Goal: Transaction & Acquisition: Download file/media

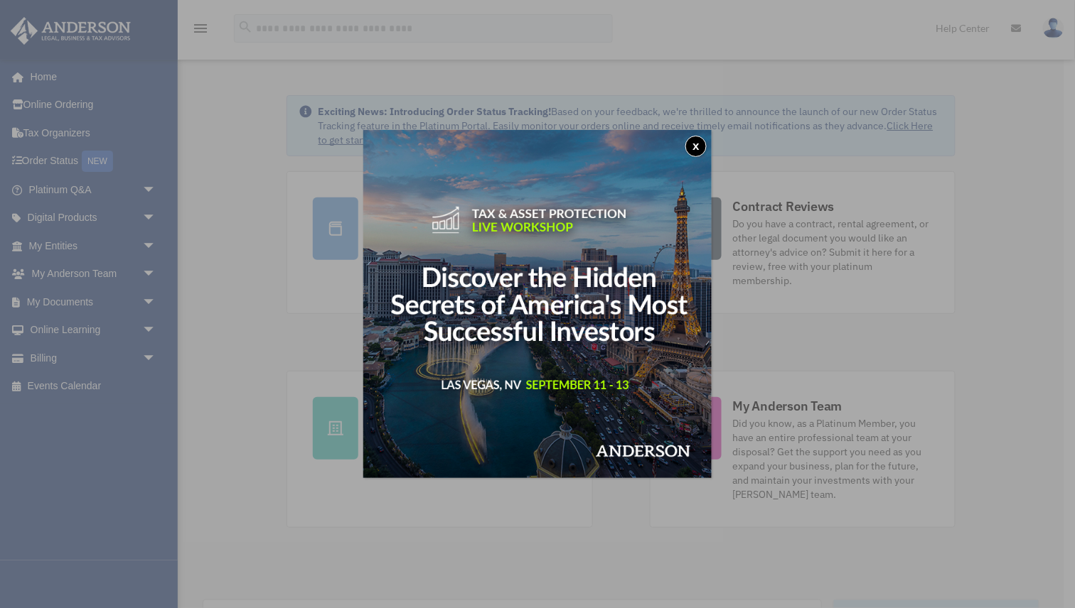
click at [699, 142] on button "x" at bounding box center [695, 146] width 21 height 21
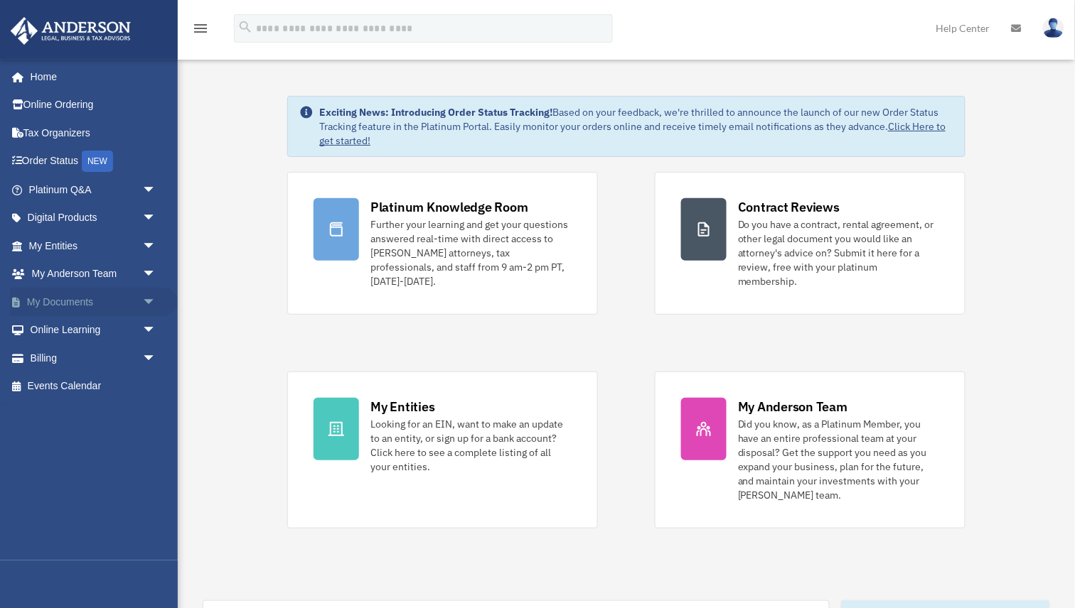
click at [51, 309] on link "My Documents arrow_drop_down" at bounding box center [94, 302] width 168 height 28
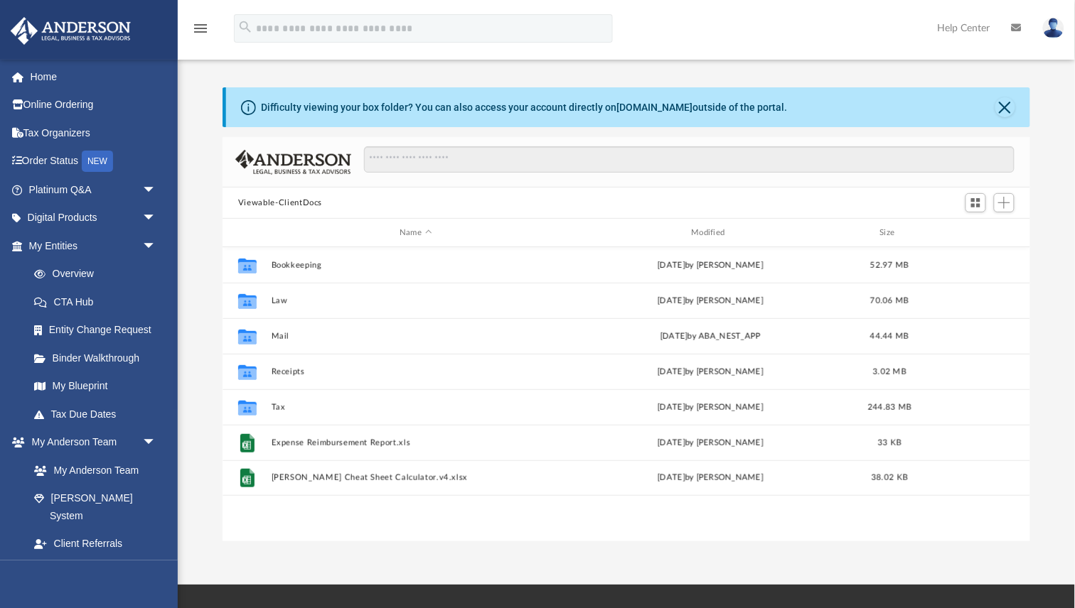
scroll to position [323, 807]
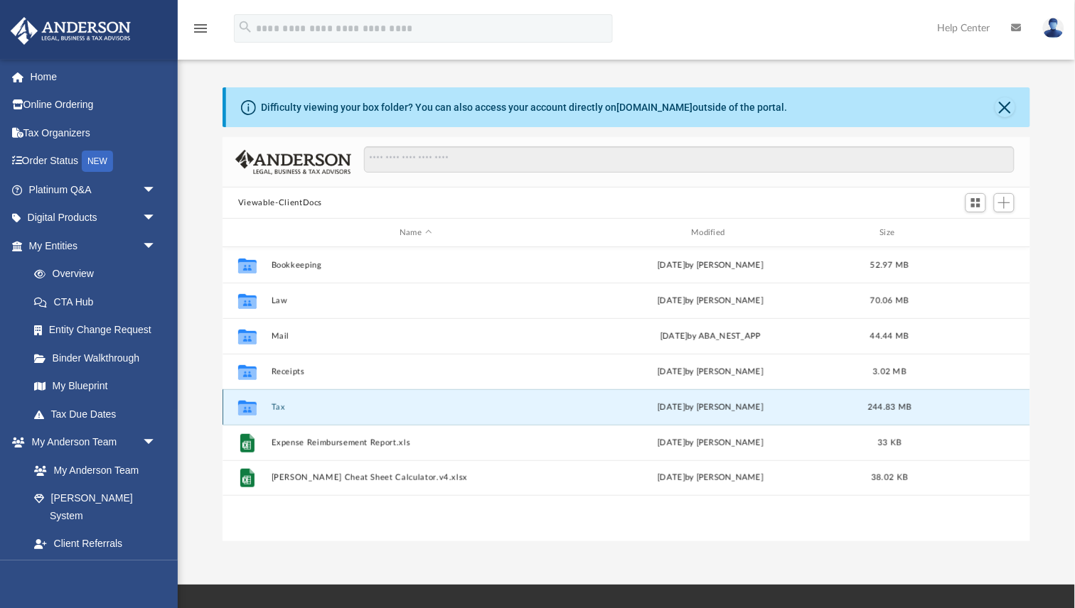
click at [284, 408] on button "Tax" at bounding box center [416, 407] width 289 height 9
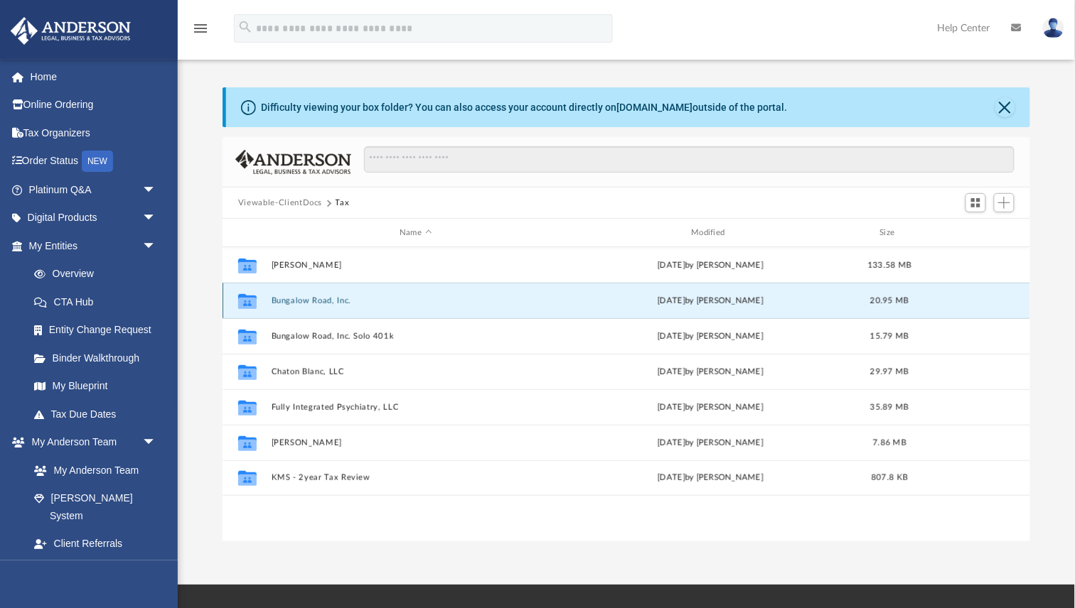
click at [312, 301] on button "Bungalow Road, Inc." at bounding box center [416, 300] width 289 height 9
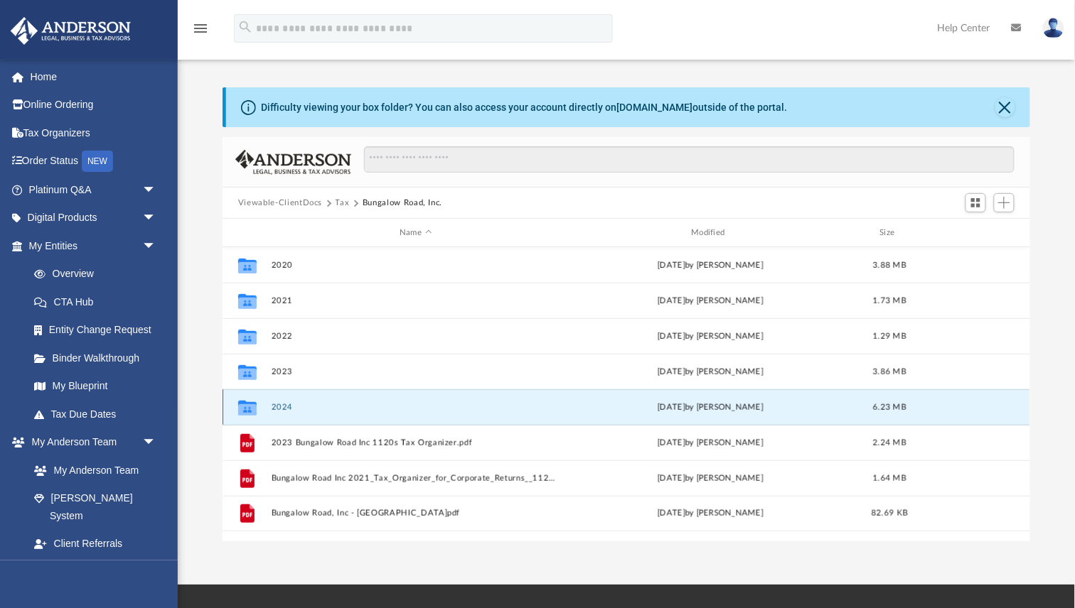
click at [278, 408] on button "2024" at bounding box center [416, 407] width 289 height 9
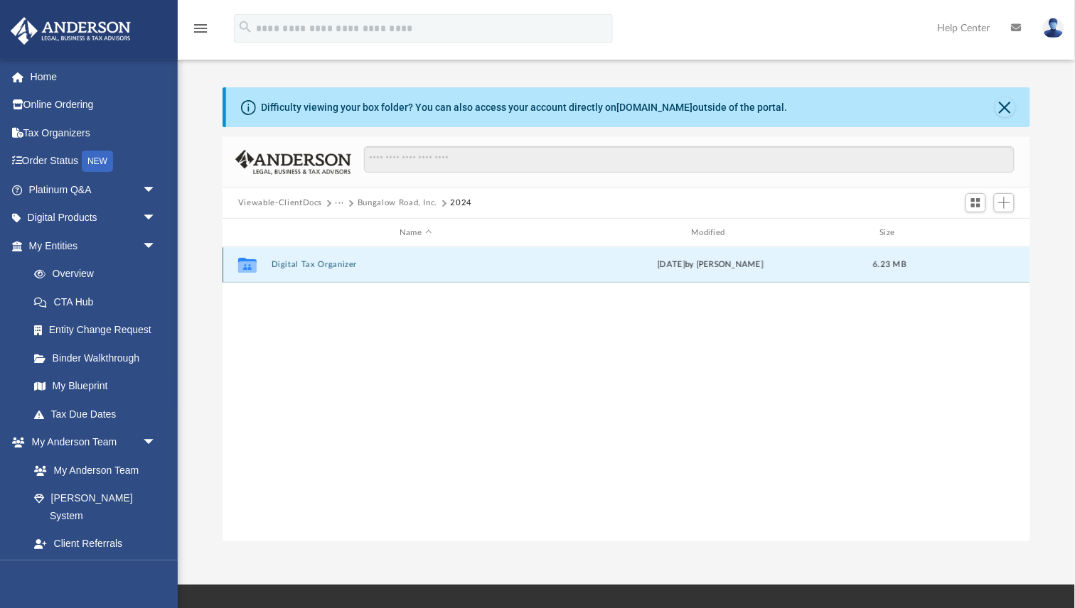
click at [317, 267] on button "Digital Tax Organizer" at bounding box center [416, 264] width 289 height 9
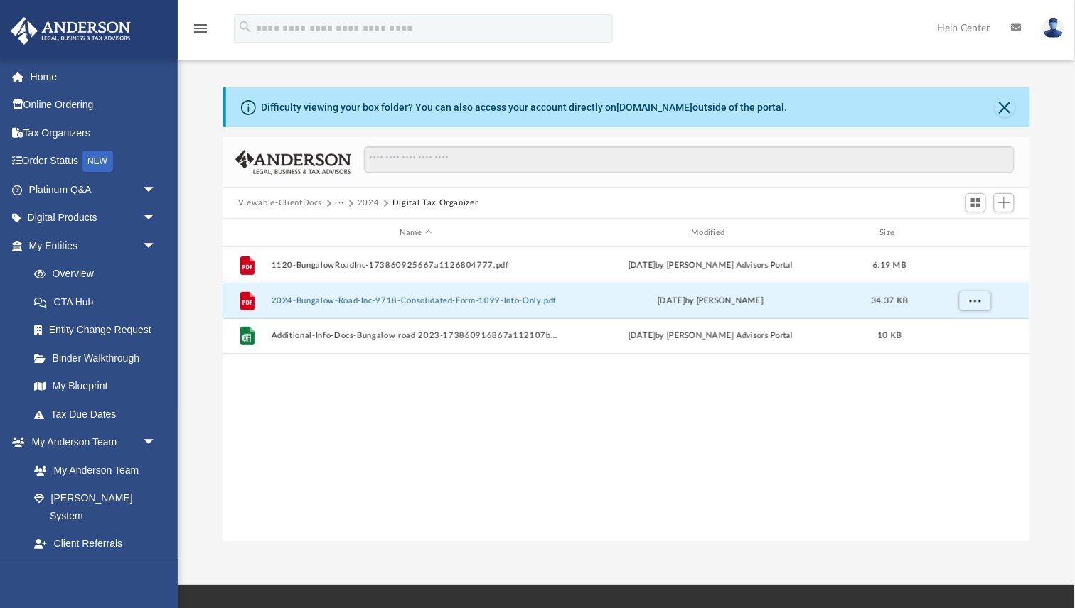
click at [323, 301] on button "2024-Bungalow-Road-Inc-9718-Consolidated-Form-1099-Info-Only.pdf" at bounding box center [416, 300] width 289 height 9
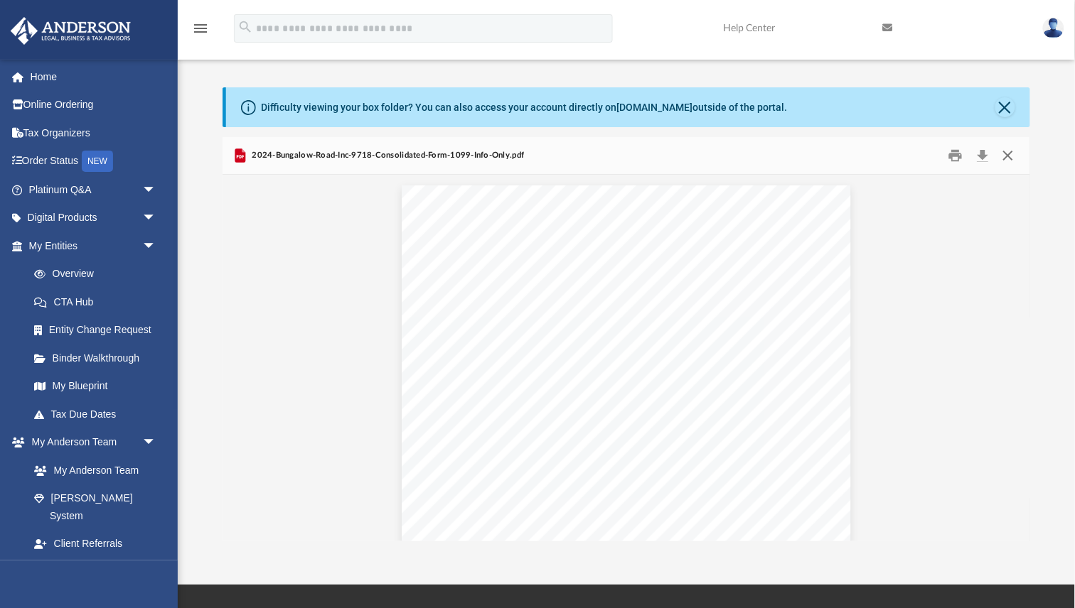
click at [1014, 156] on button "Close" at bounding box center [1008, 156] width 26 height 22
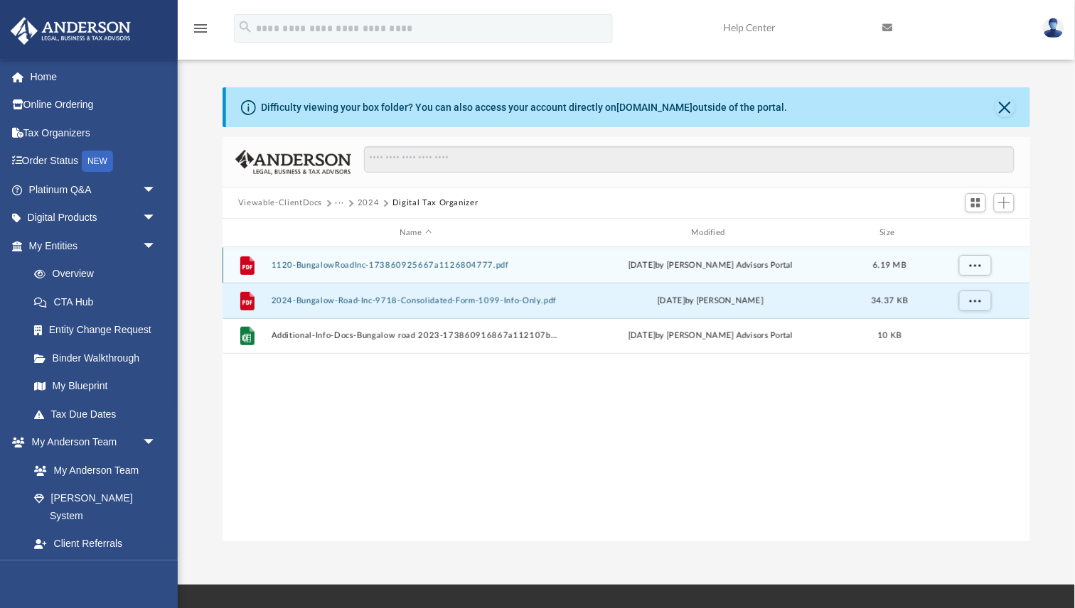
click at [458, 265] on button "1120-BungalowRoadInc-173860925667a1126804777.pdf" at bounding box center [416, 265] width 289 height 9
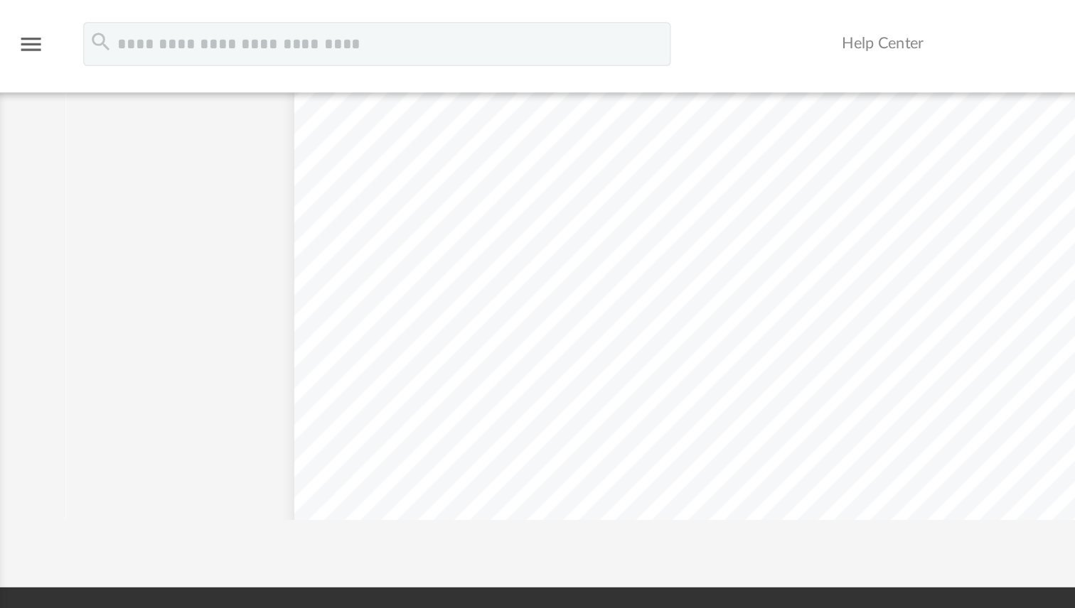
scroll to position [0, 0]
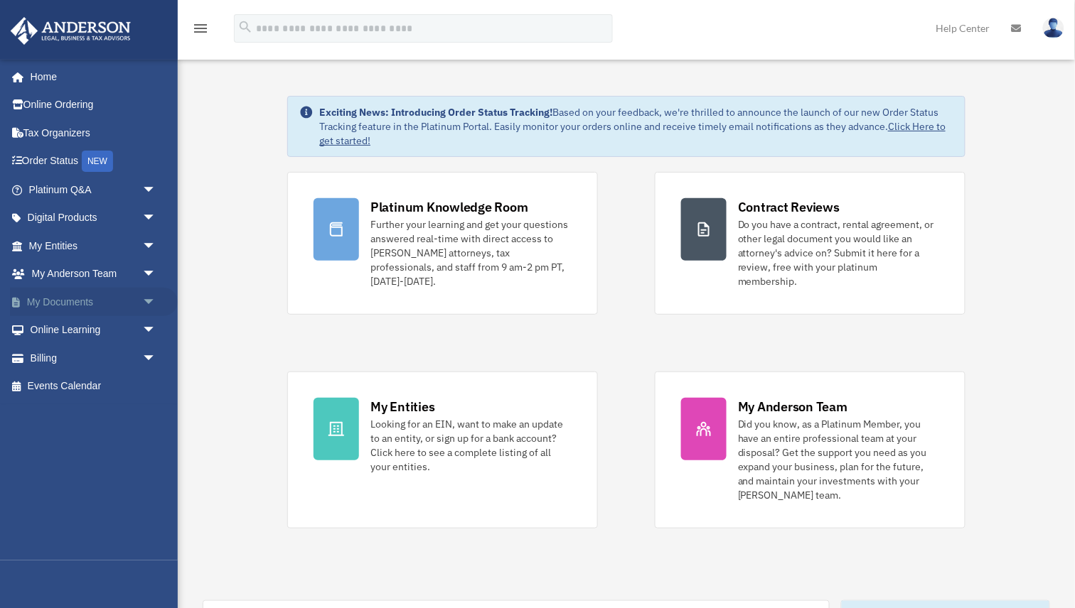
click at [56, 308] on link "My Documents arrow_drop_down" at bounding box center [94, 302] width 168 height 28
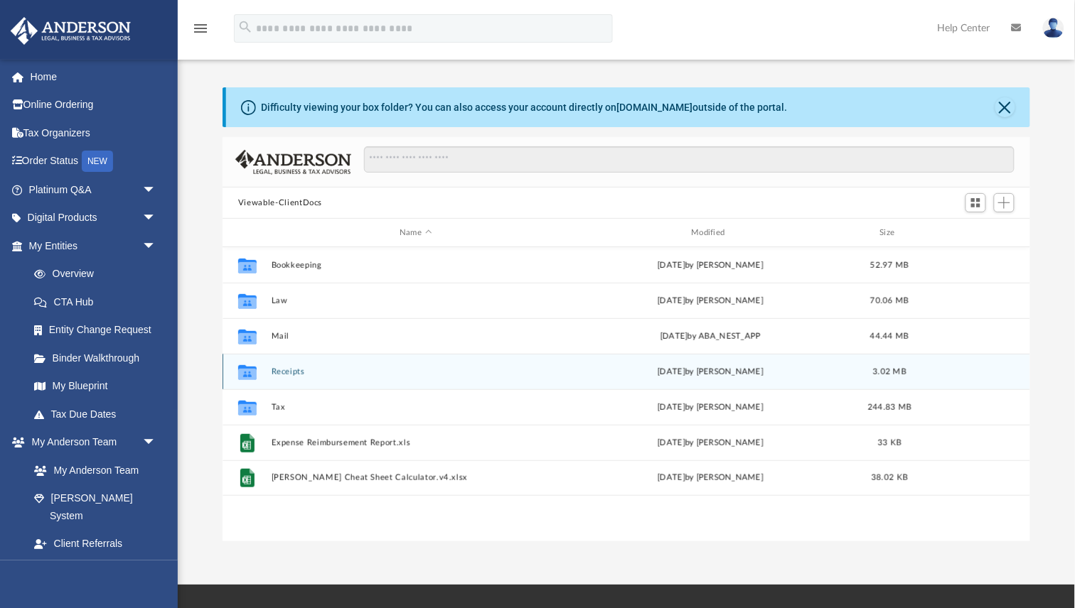
scroll to position [323, 807]
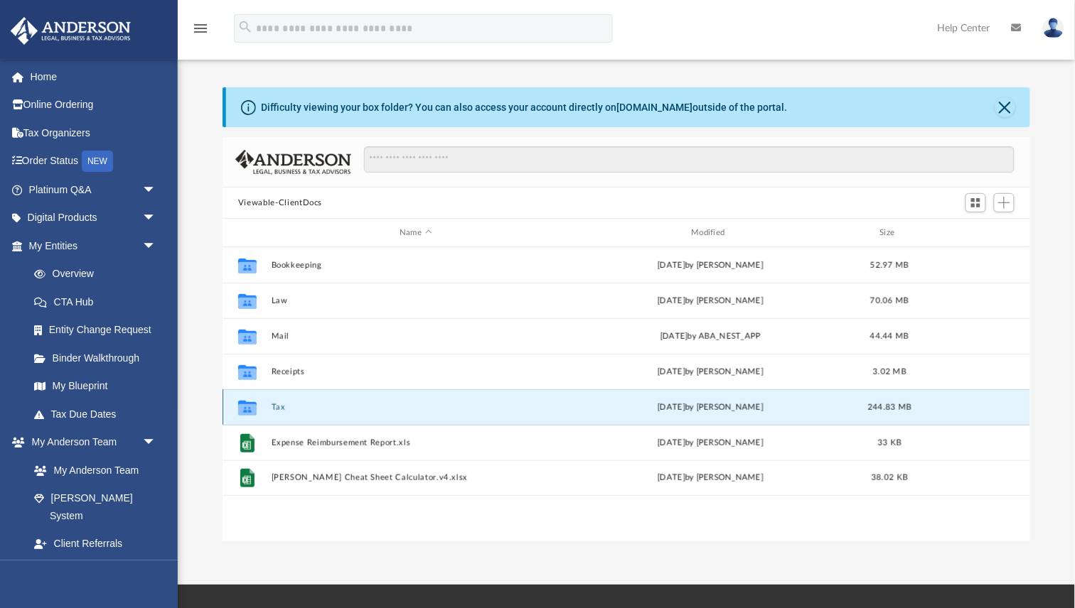
click at [276, 409] on button "Tax" at bounding box center [416, 407] width 289 height 9
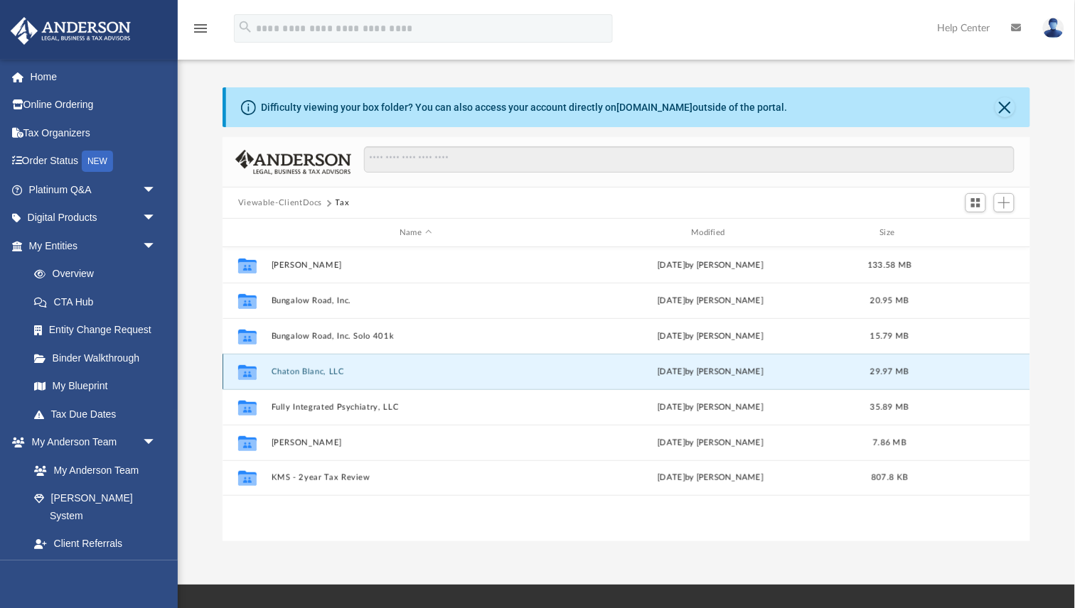
click at [299, 372] on button "Chaton Blanc, LLC" at bounding box center [416, 371] width 289 height 9
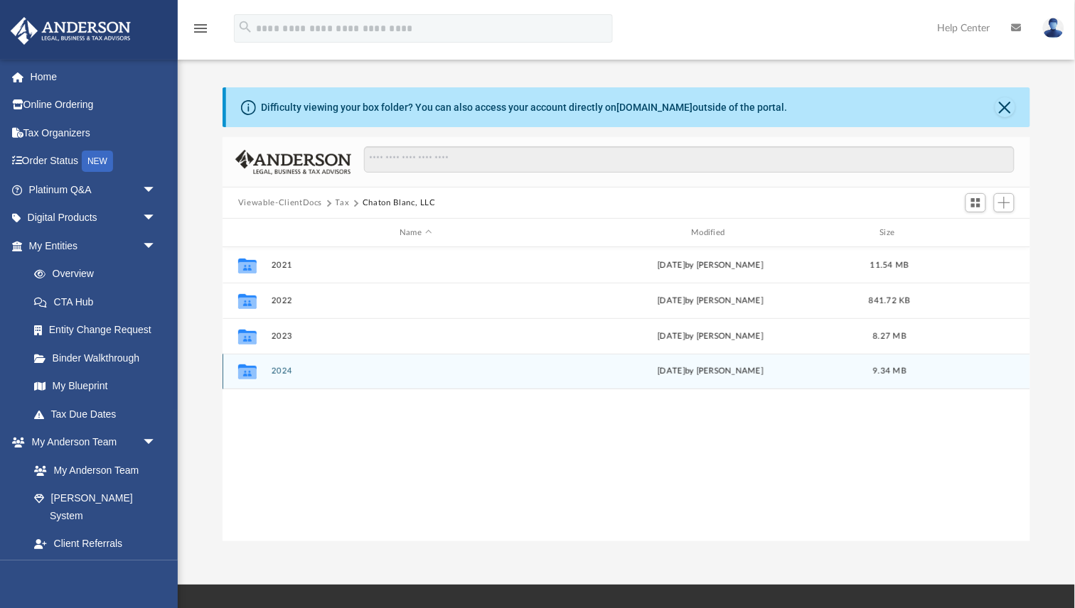
click at [284, 374] on button "2024" at bounding box center [416, 371] width 289 height 9
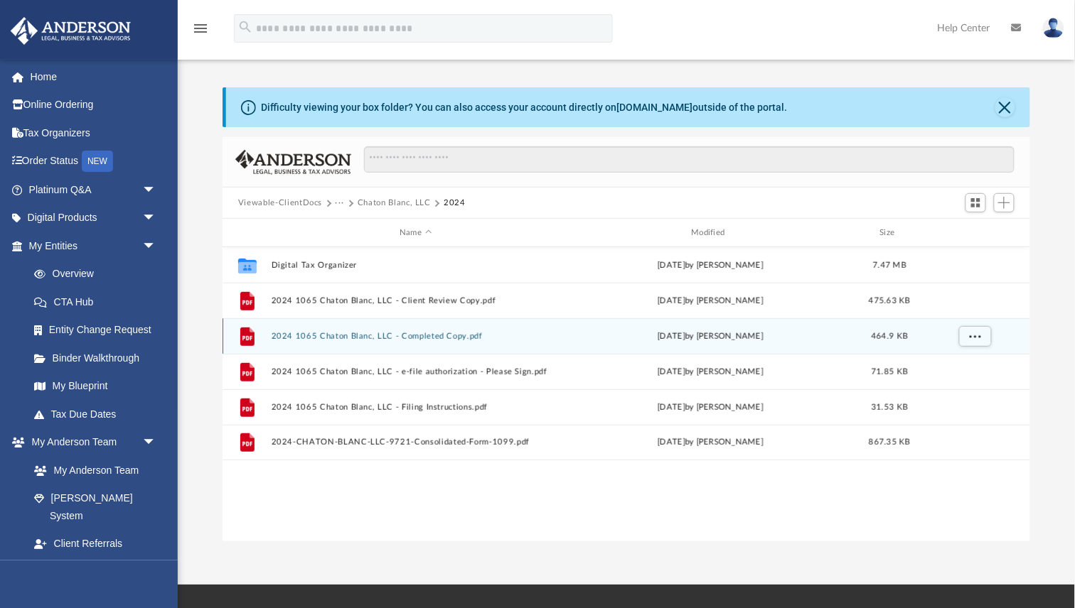
click at [328, 335] on button "2024 1065 Chaton Blanc, LLC - Completed Copy.pdf" at bounding box center [416, 336] width 289 height 9
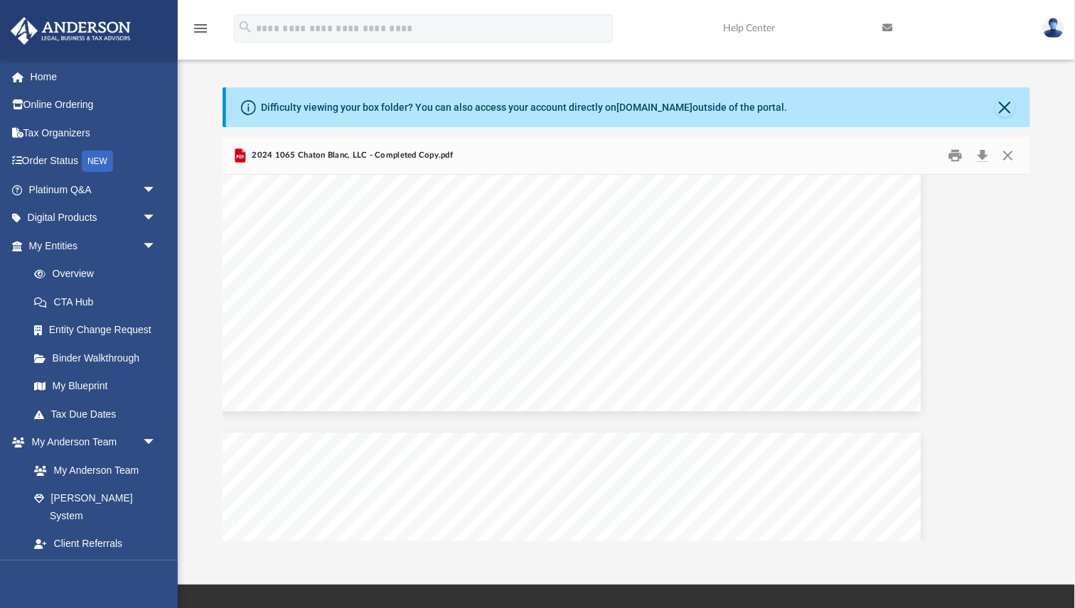
scroll to position [45428, 68]
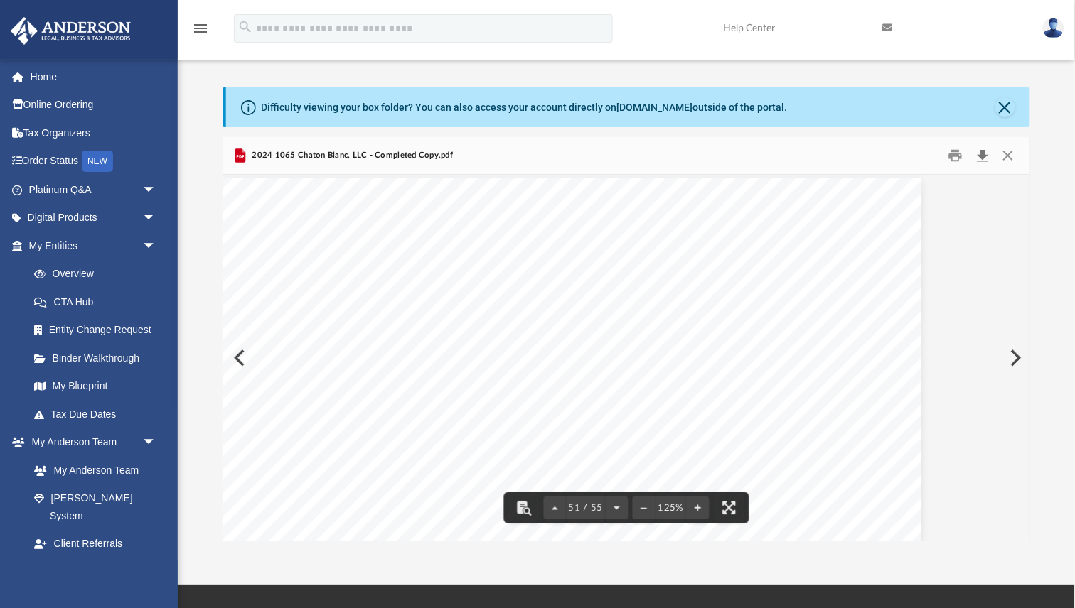
click at [985, 157] on button "Download" at bounding box center [983, 156] width 26 height 22
